Goal: Task Accomplishment & Management: Use online tool/utility

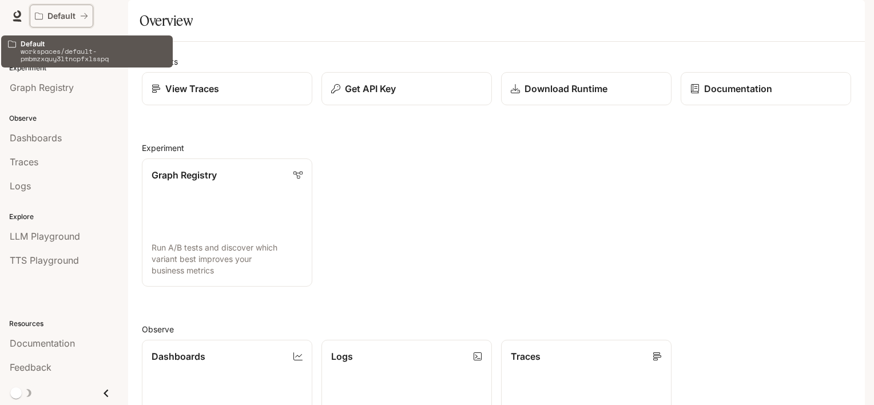
click at [80, 13] on icon "All workspaces" at bounding box center [84, 16] width 8 height 8
click at [87, 14] on icon "All workspaces" at bounding box center [84, 16] width 8 height 8
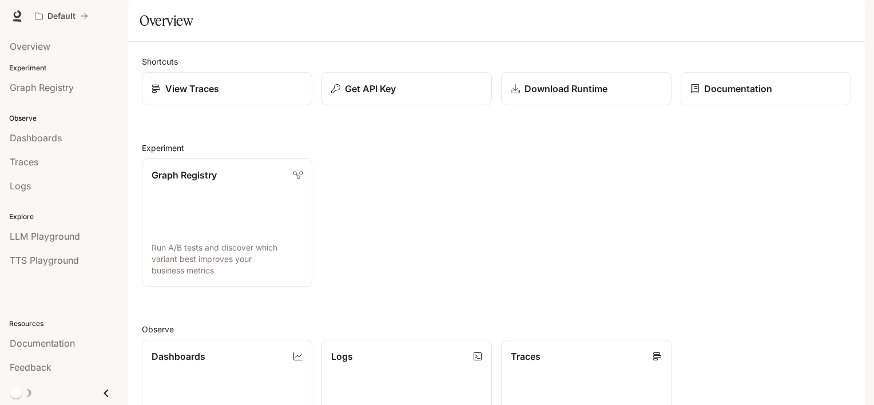
click at [5, 396] on div "main menu drawer" at bounding box center [64, 393] width 128 height 23
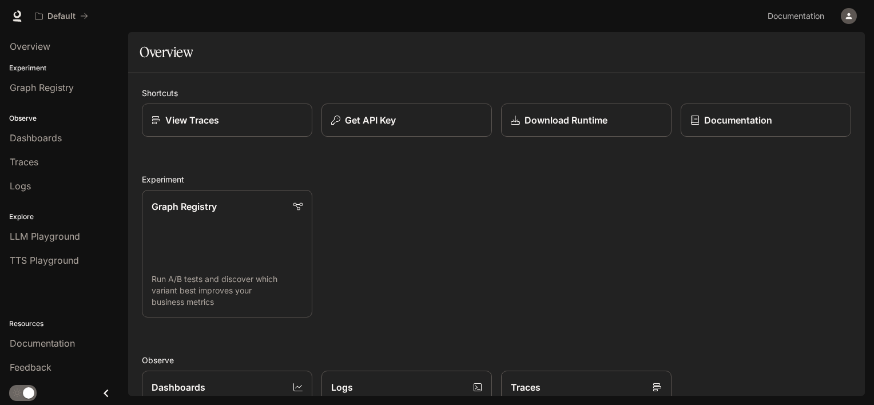
click at [107, 392] on icon "Close drawer" at bounding box center [105, 393] width 15 height 15
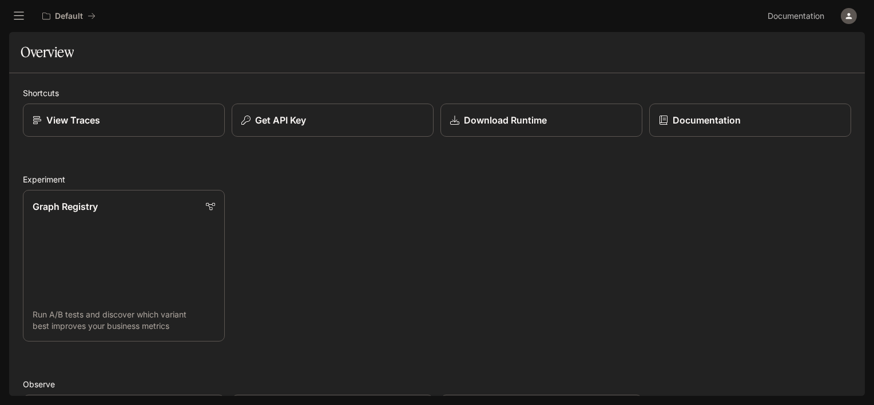
click at [17, 17] on icon "open drawer" at bounding box center [18, 15] width 11 height 11
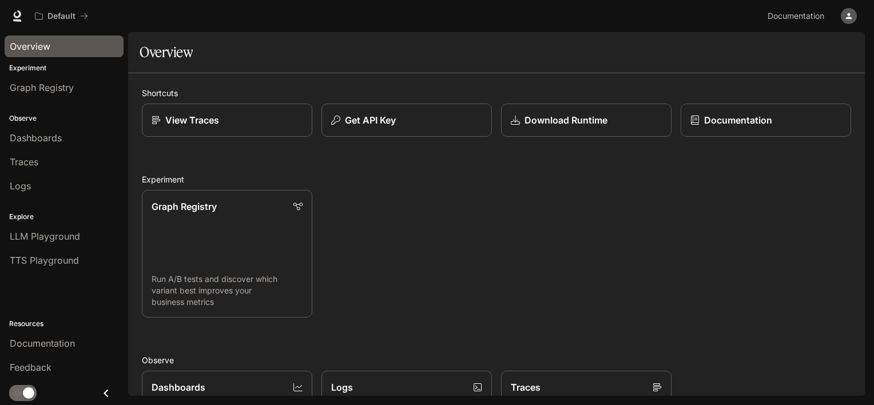
click at [30, 49] on span "Overview" at bounding box center [30, 46] width 41 height 14
click at [232, 121] on div "View Traces" at bounding box center [227, 120] width 153 height 14
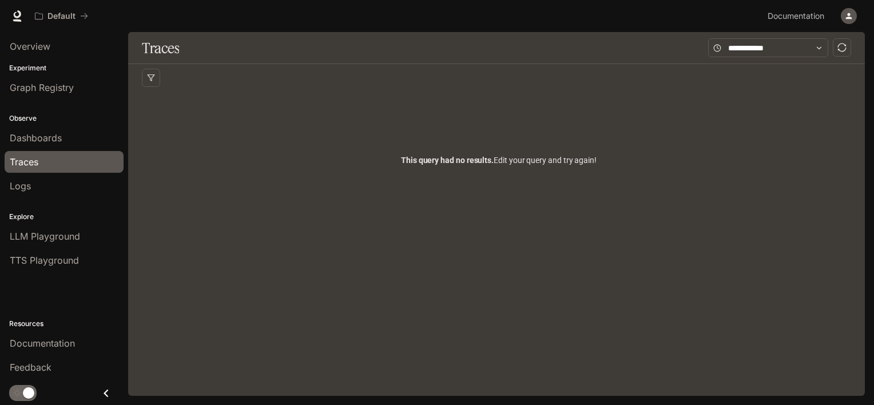
click at [446, 78] on div "Traces Filters Duration MIN ms [PERSON_NAME] ms Clear All Status Clear All App …" at bounding box center [496, 214] width 737 height 364
drag, startPoint x: 446, startPoint y: 78, endPoint x: 414, endPoint y: 74, distance: 32.3
click at [414, 74] on div at bounding box center [499, 77] width 714 height 27
